Goal: Information Seeking & Learning: Check status

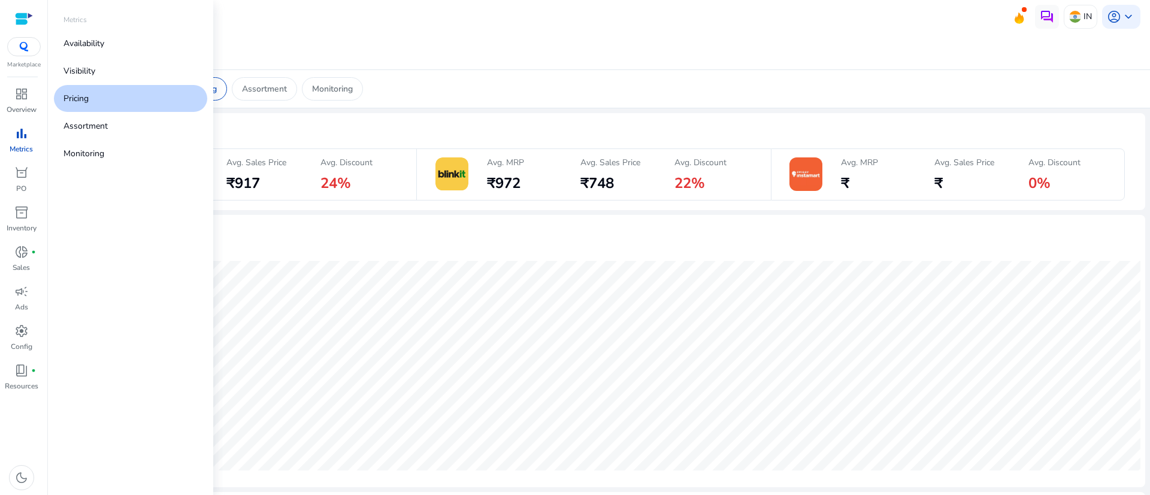
click at [14, 137] on span "bar_chart" at bounding box center [21, 133] width 14 height 14
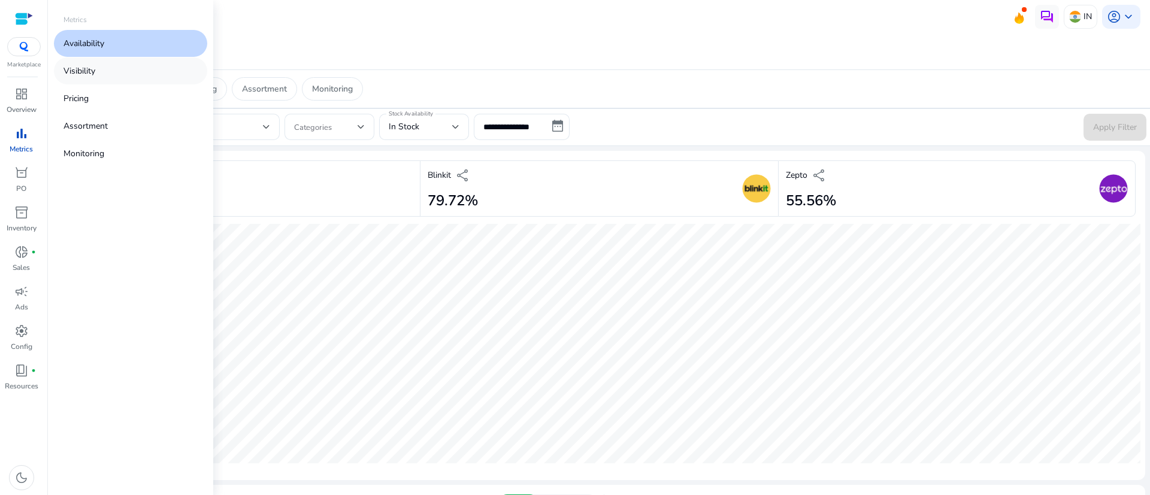
click at [152, 75] on link "Visibility" at bounding box center [130, 70] width 153 height 27
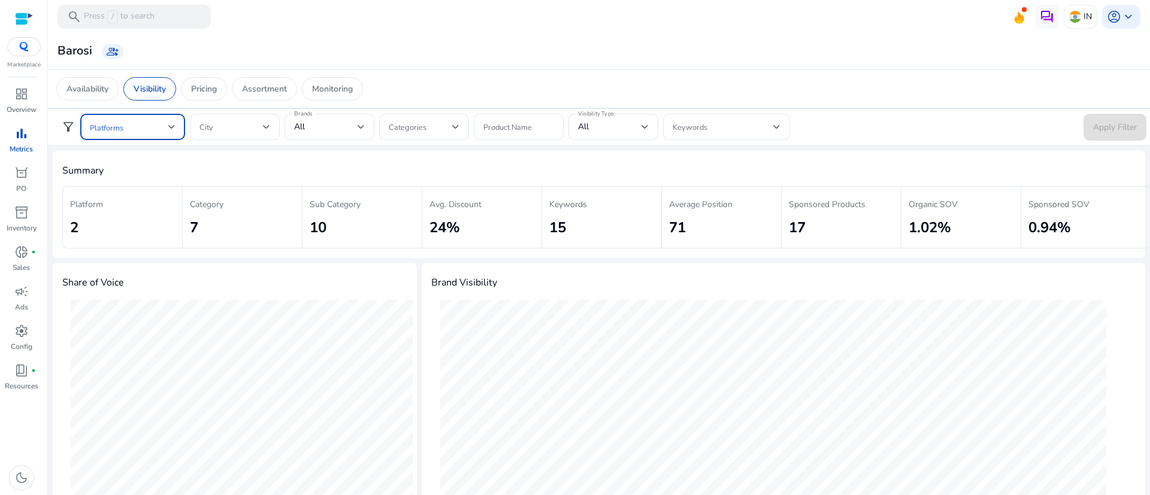
click at [165, 132] on span at bounding box center [129, 126] width 78 height 13
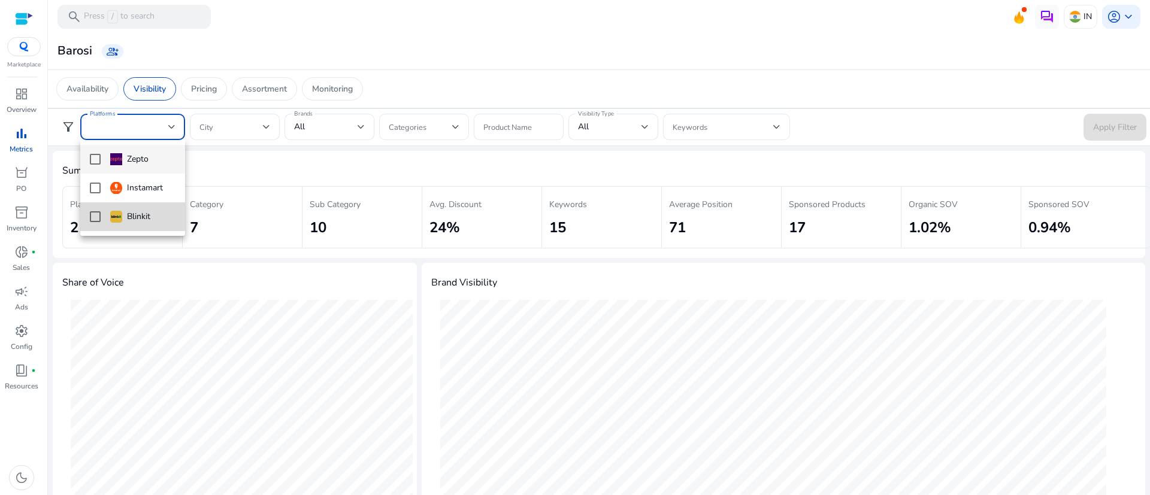
click at [134, 211] on div "Blinkit" at bounding box center [130, 216] width 40 height 13
click at [536, 62] on div at bounding box center [575, 247] width 1150 height 495
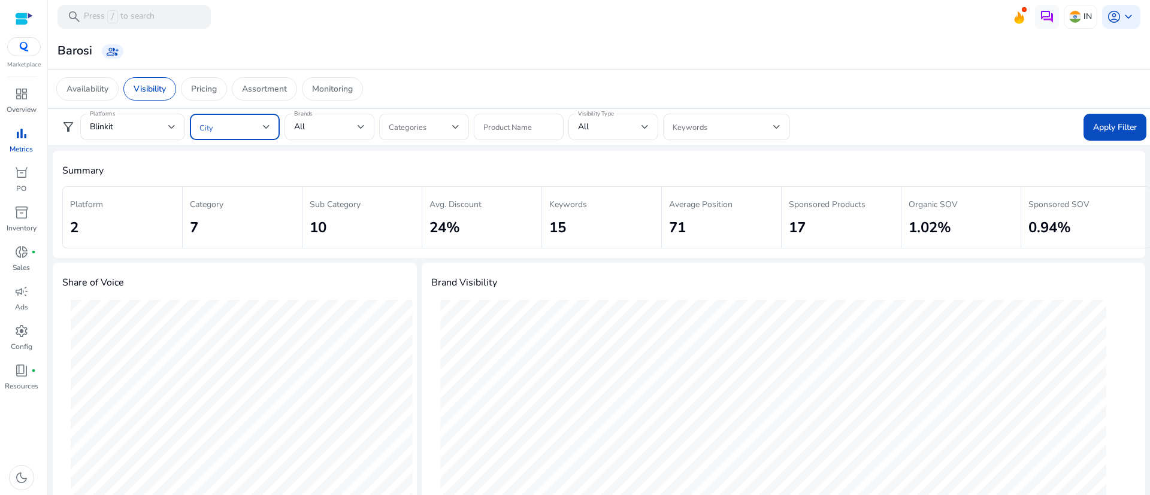
click at [260, 122] on span at bounding box center [230, 126] width 63 height 13
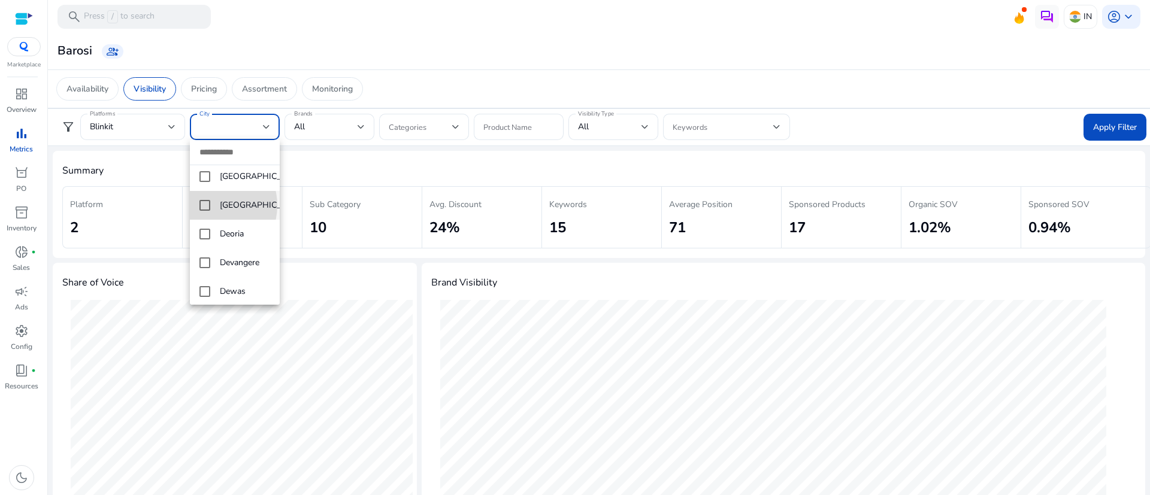
click at [211, 216] on mat-option "[GEOGRAPHIC_DATA]" at bounding box center [235, 205] width 90 height 29
click at [355, 126] on div at bounding box center [575, 247] width 1150 height 495
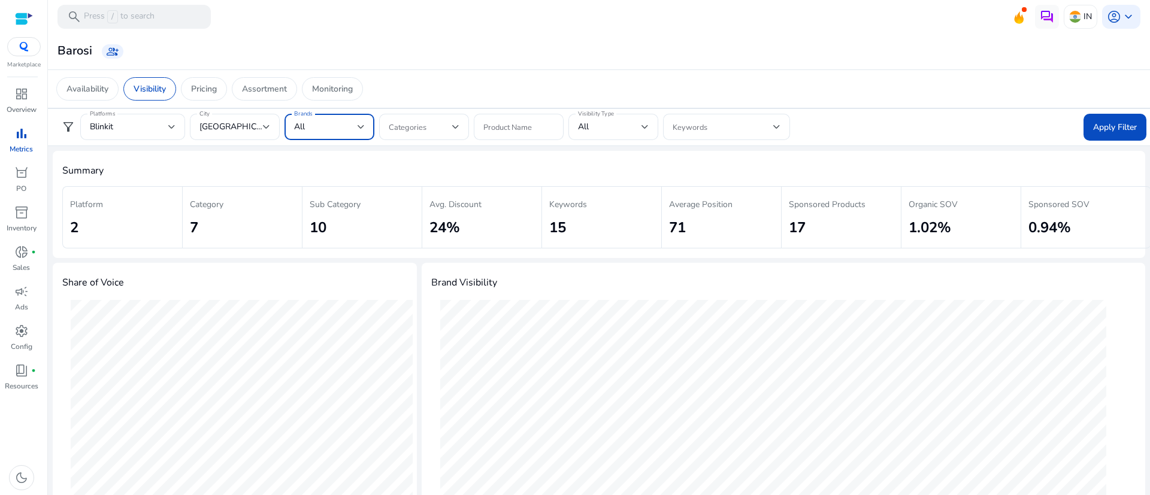
click at [355, 126] on div "All" at bounding box center [325, 126] width 63 height 13
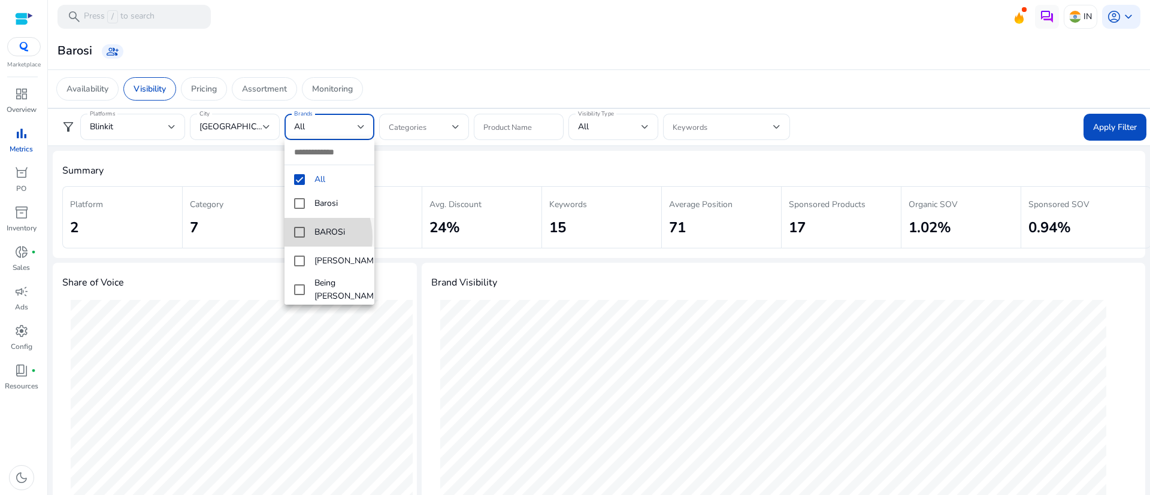
click at [299, 237] on mat-pseudo-checkbox at bounding box center [299, 232] width 11 height 11
click at [298, 246] on mat-pseudo-checkbox at bounding box center [299, 250] width 11 height 11
click at [446, 126] on div at bounding box center [575, 247] width 1150 height 495
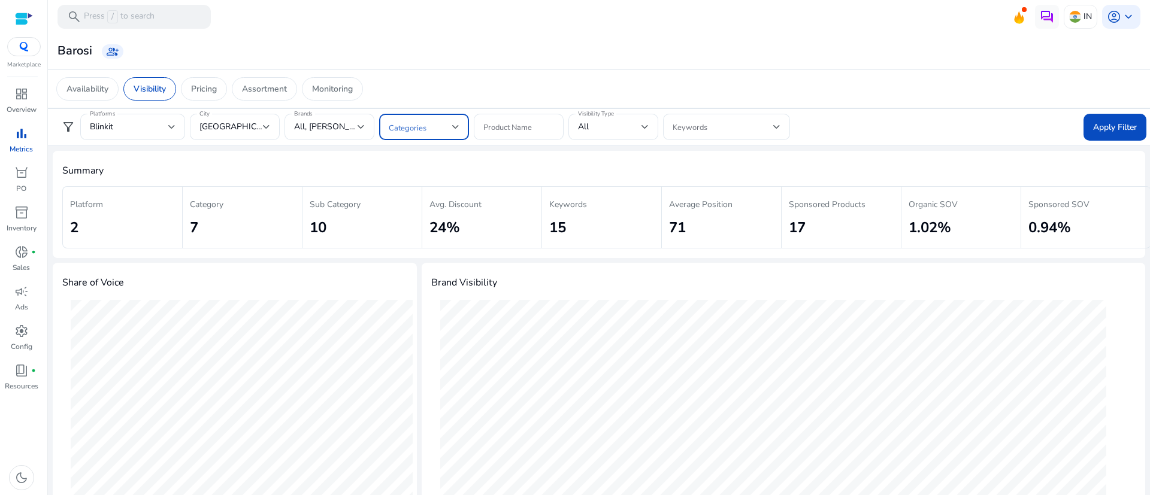
click at [446, 126] on span at bounding box center [420, 126] width 63 height 13
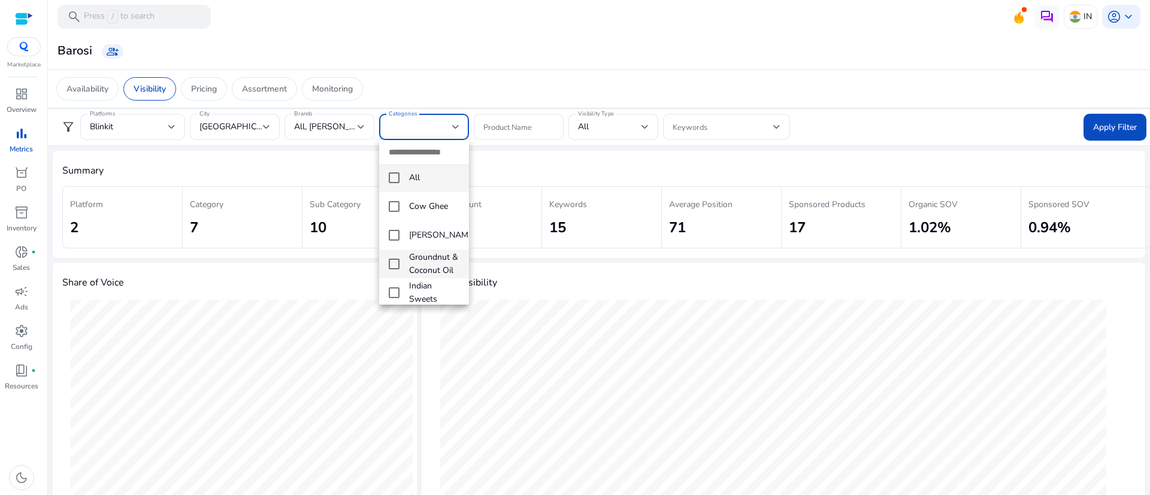
scroll to position [0, 0]
click at [394, 210] on mat-pseudo-checkbox at bounding box center [394, 212] width 11 height 11
click at [394, 240] on mat-pseudo-checkbox at bounding box center [394, 240] width 11 height 11
click at [392, 280] on mat-pseudo-checkbox at bounding box center [394, 285] width 11 height 11
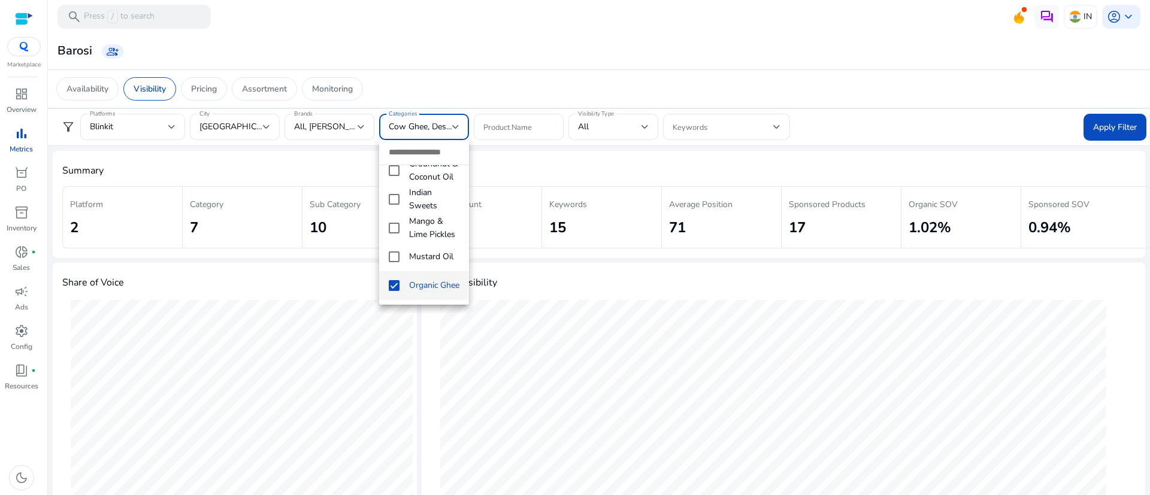
click at [608, 129] on div at bounding box center [575, 247] width 1150 height 495
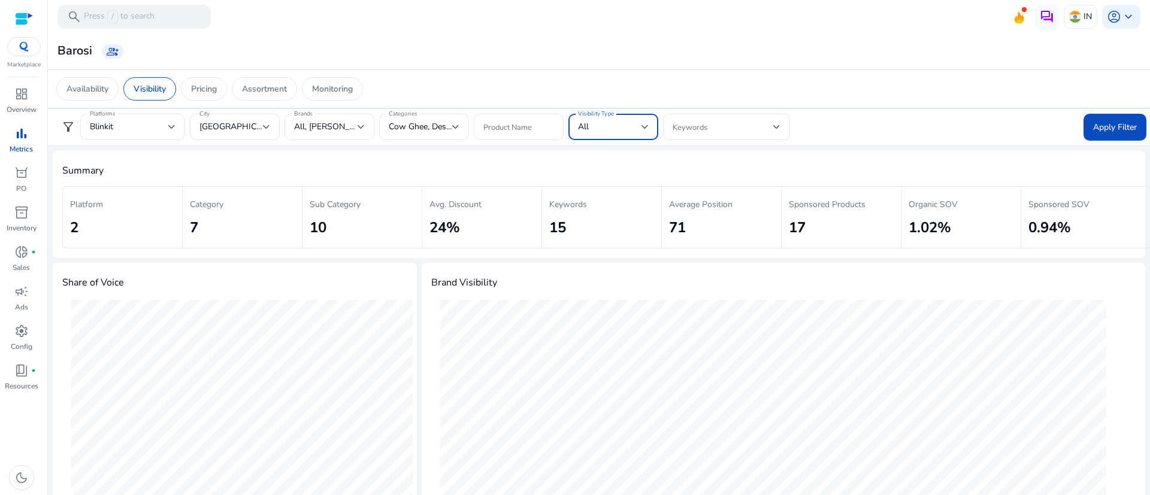
click at [608, 129] on div "All" at bounding box center [609, 126] width 63 height 13
click at [629, 153] on mat-option "All" at bounding box center [613, 159] width 90 height 29
click at [742, 123] on span at bounding box center [723, 126] width 101 height 13
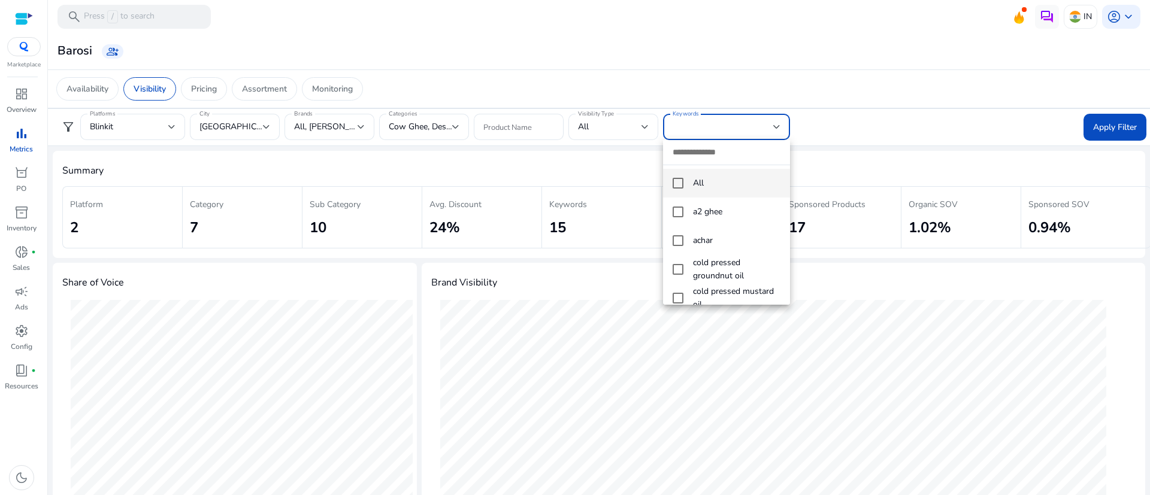
click at [678, 188] on mat-pseudo-checkbox at bounding box center [678, 183] width 11 height 11
click at [678, 187] on mat-pseudo-checkbox at bounding box center [678, 183] width 11 height 11
click at [678, 214] on mat-pseudo-checkbox at bounding box center [678, 212] width 11 height 11
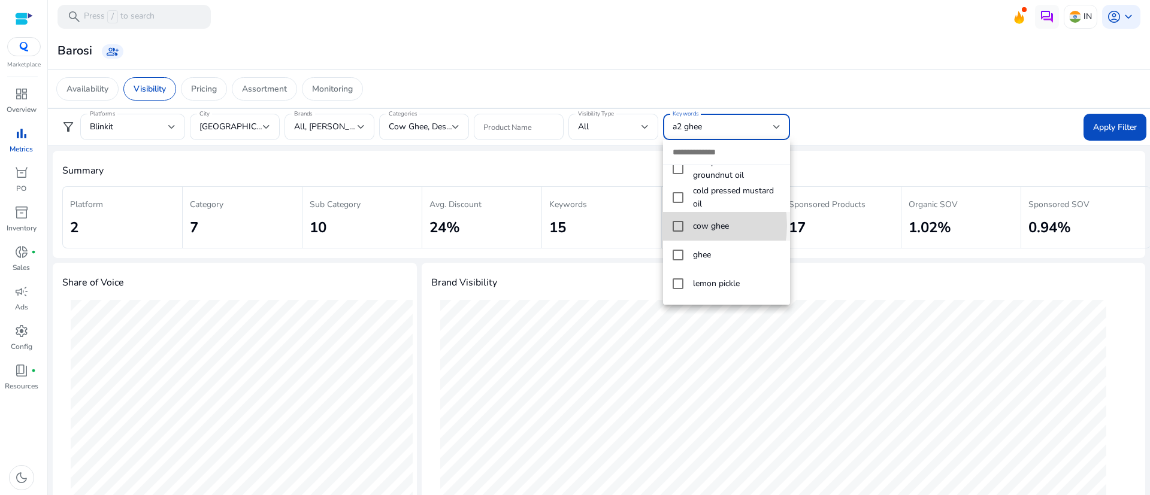
click at [678, 225] on mat-pseudo-checkbox at bounding box center [678, 226] width 11 height 11
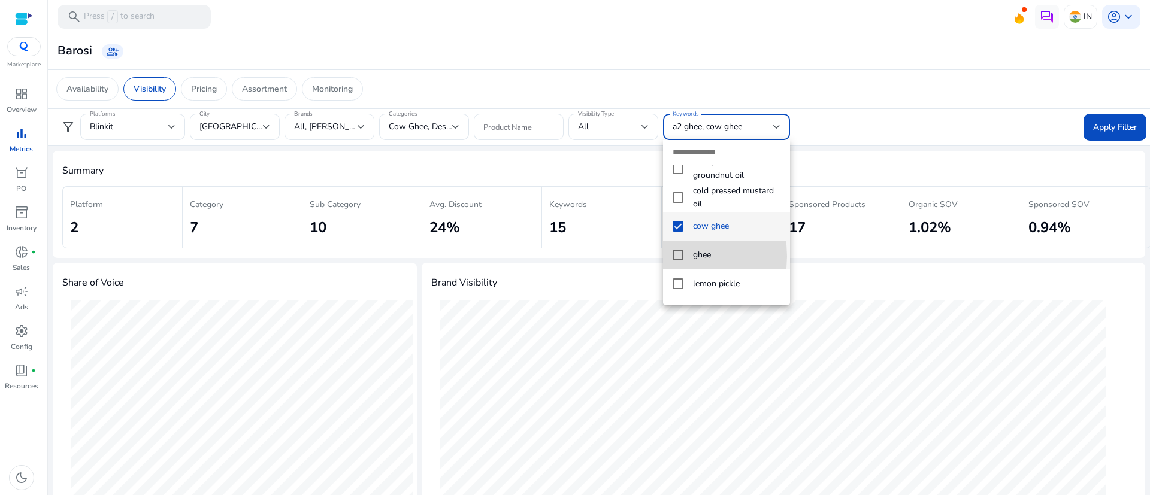
click at [678, 256] on mat-pseudo-checkbox at bounding box center [678, 255] width 11 height 11
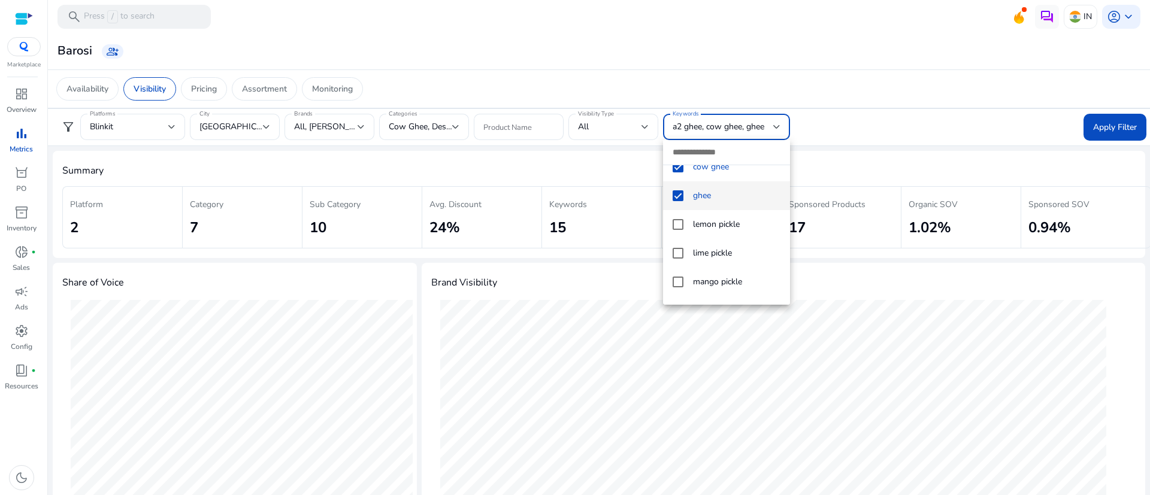
scroll to position [167, 0]
click at [1107, 122] on div at bounding box center [575, 247] width 1150 height 495
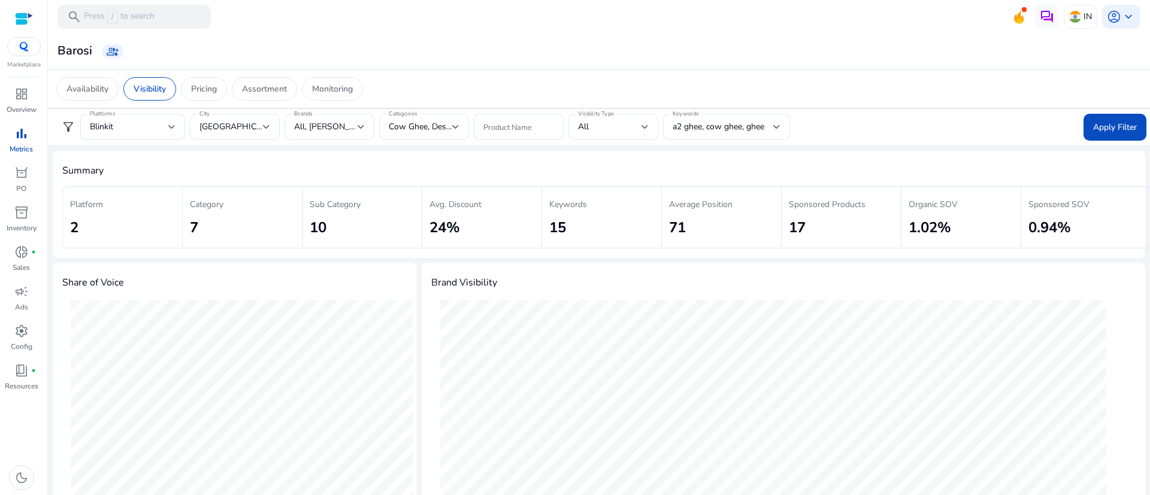
click at [1107, 122] on span "Apply Filter" at bounding box center [1115, 127] width 44 height 13
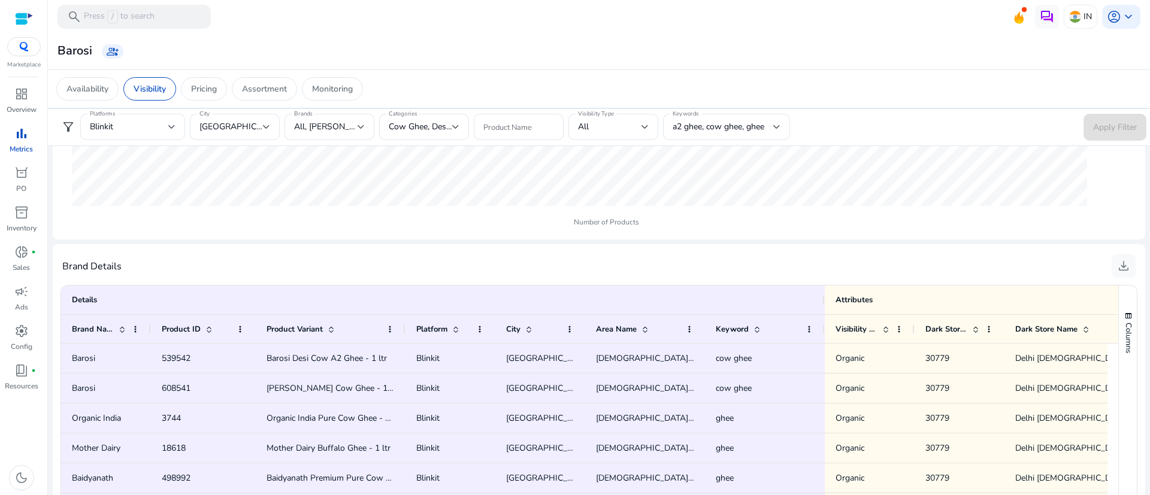
scroll to position [656, 0]
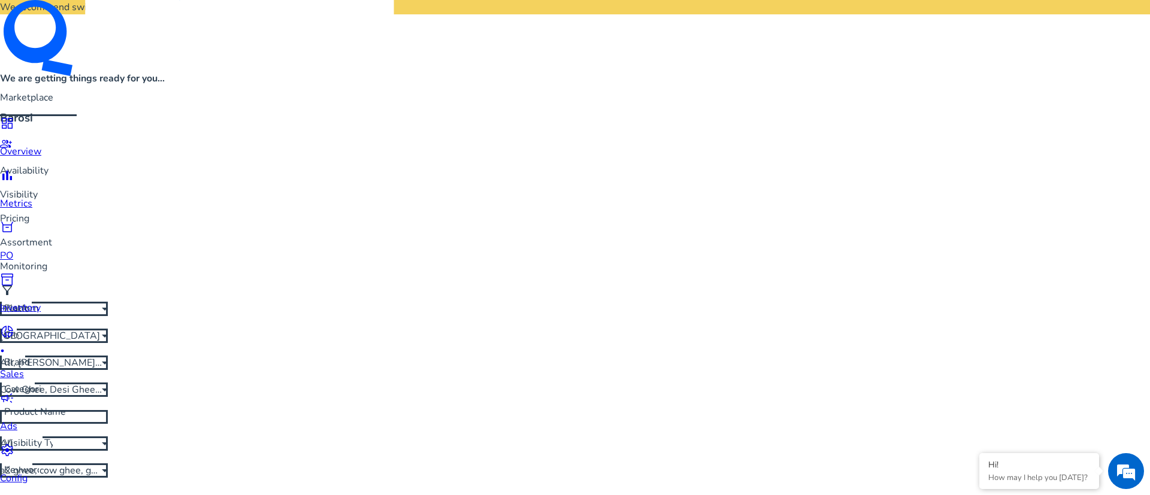
click at [13, 437] on span "All" at bounding box center [6, 443] width 13 height 13
click at [600, 217] on span "Sponsored" at bounding box center [598, 216] width 41 height 13
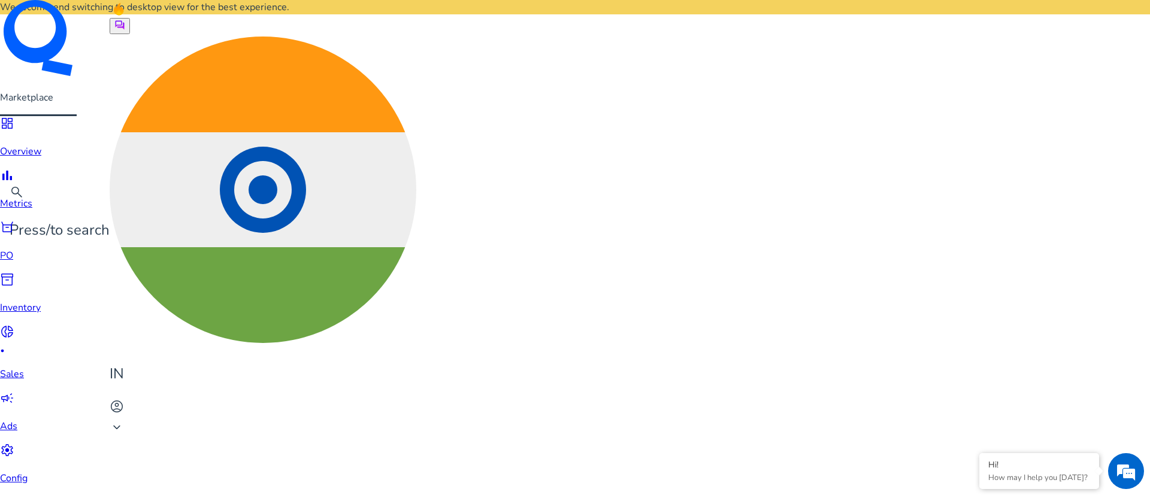
scroll to position [0, 0]
